Goal: Download file/media

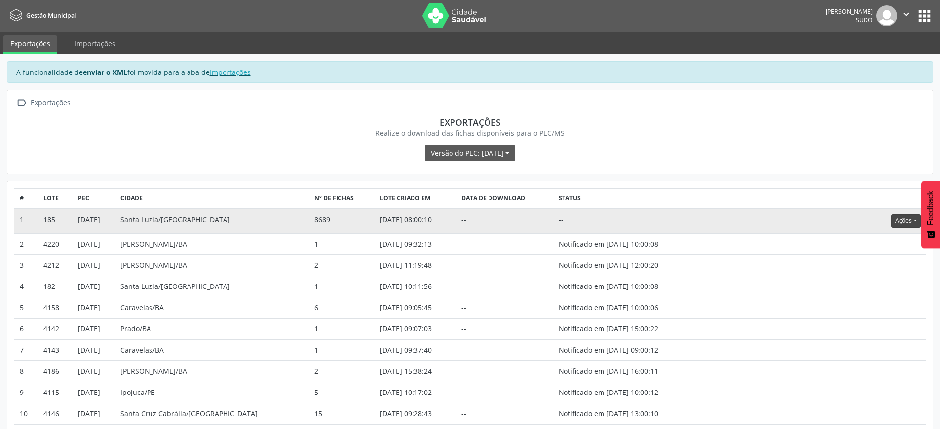
click at [902, 224] on button "Ações" at bounding box center [906, 221] width 29 height 13
click at [881, 241] on link "Download" at bounding box center [886, 241] width 68 height 14
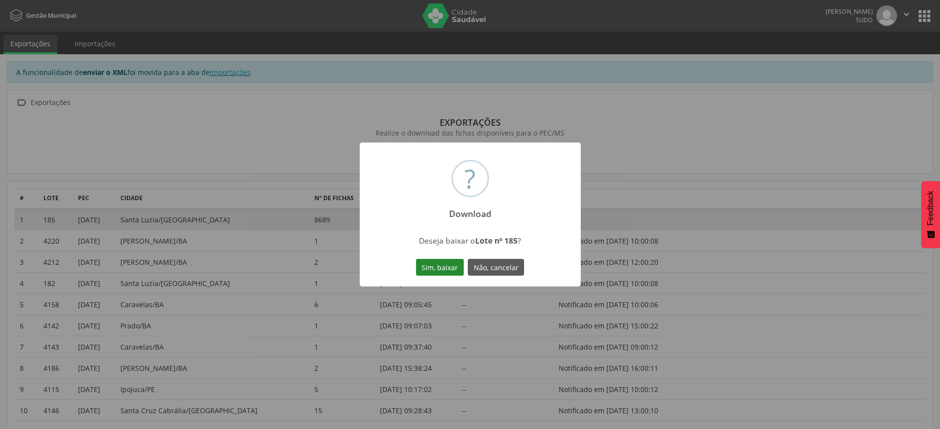
click at [431, 270] on button "Sim, baixar" at bounding box center [440, 267] width 48 height 17
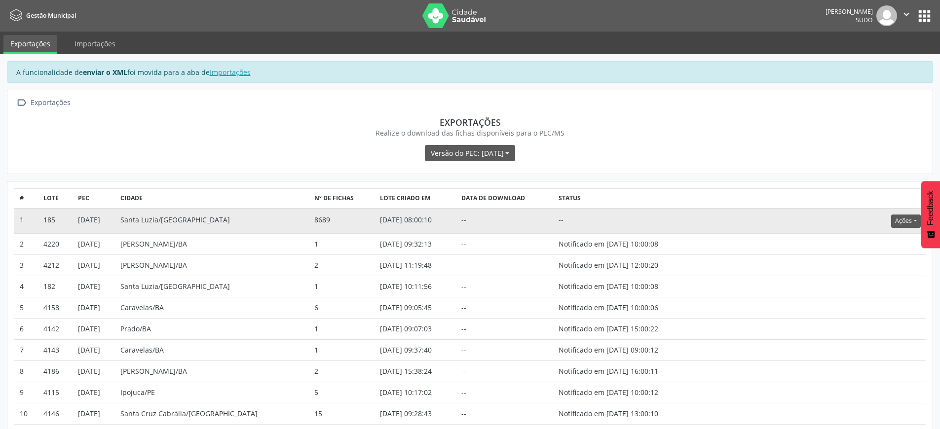
click at [912, 222] on button "Ações" at bounding box center [906, 221] width 29 height 13
click at [878, 280] on link "Atualizar" at bounding box center [886, 282] width 68 height 14
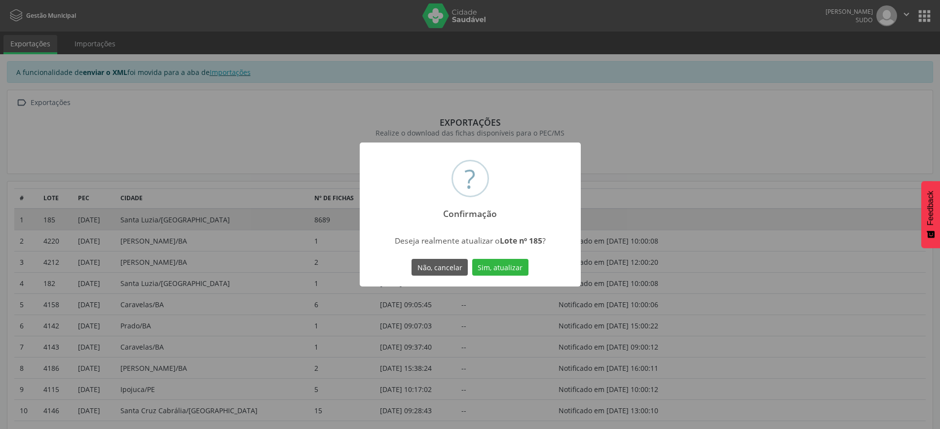
click at [508, 276] on div "Não, cancelar Sim, atualizar" at bounding box center [470, 267] width 121 height 21
click at [506, 267] on button "Sim, atualizar" at bounding box center [500, 267] width 56 height 17
